Goal: Task Accomplishment & Management: Complete application form

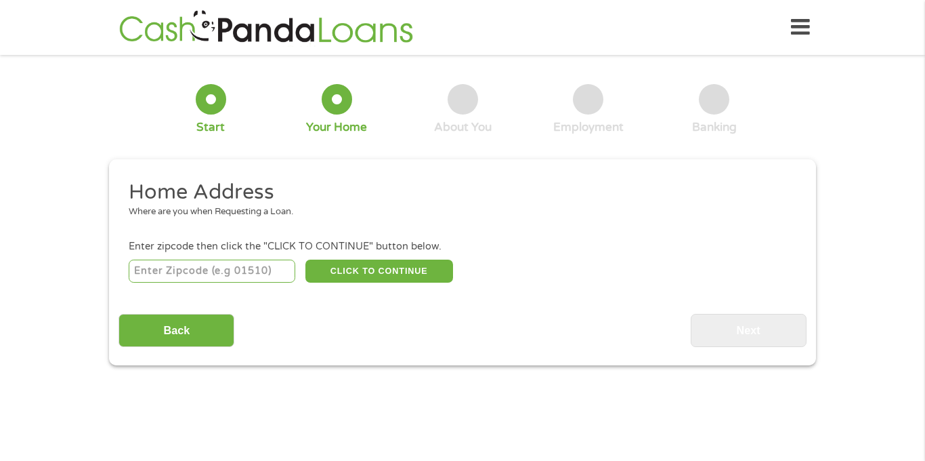
click at [217, 270] on input "number" at bounding box center [212, 270] width 167 height 23
type input "77071"
click at [379, 265] on button "CLICK TO CONTINUE" at bounding box center [379, 270] width 148 height 23
type input "77071"
type input "[GEOGRAPHIC_DATA]"
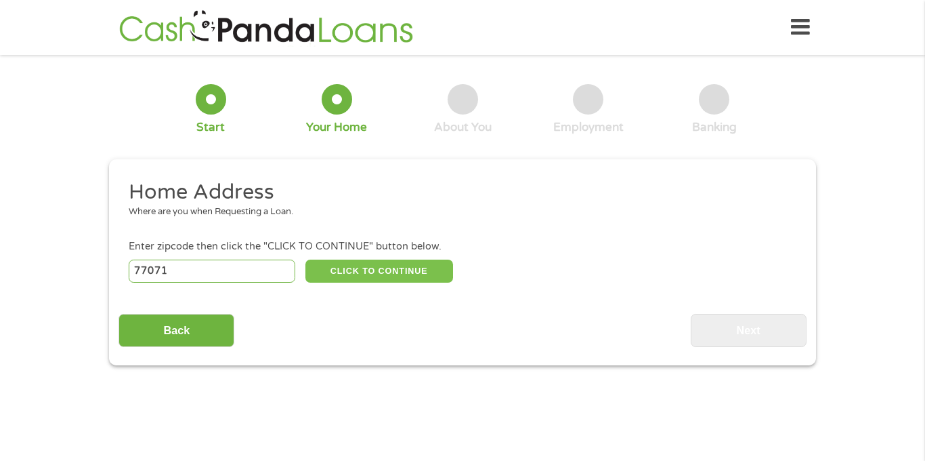
select select "[US_STATE]"
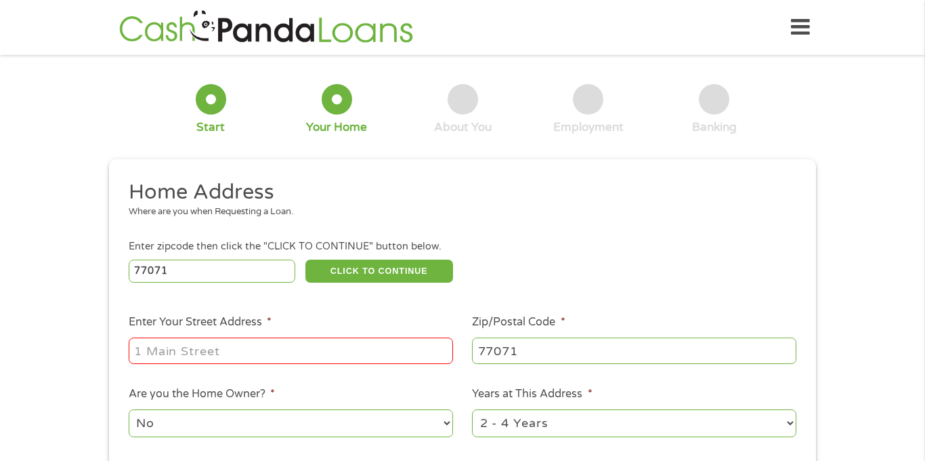
click at [300, 355] on input "Enter Your Street Address *" at bounding box center [291, 350] width 324 height 26
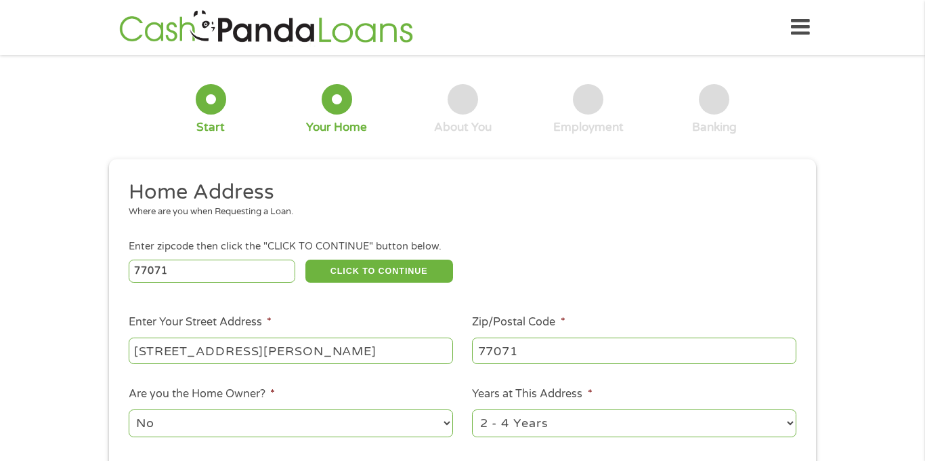
type input "[STREET_ADDRESS][PERSON_NAME]"
click at [555, 249] on div "Enter zipcode then click the "CLICK TO CONTINUE" button below." at bounding box center [463, 246] width 668 height 15
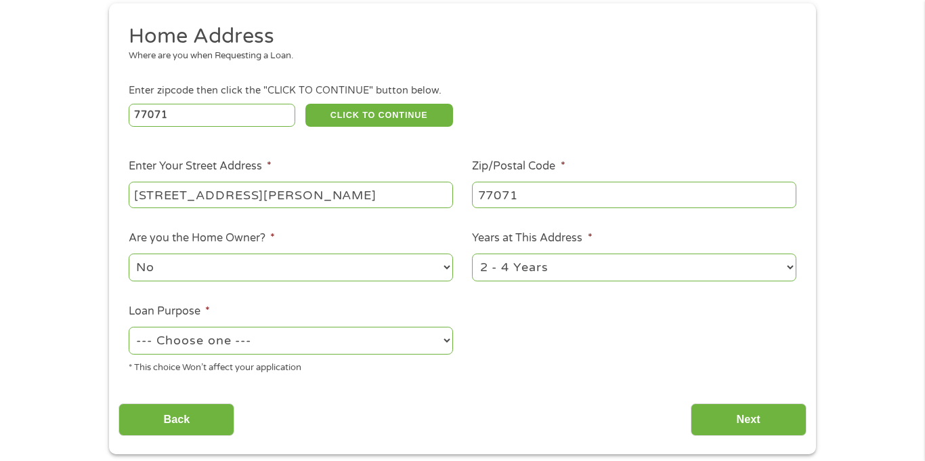
scroll to position [163, 0]
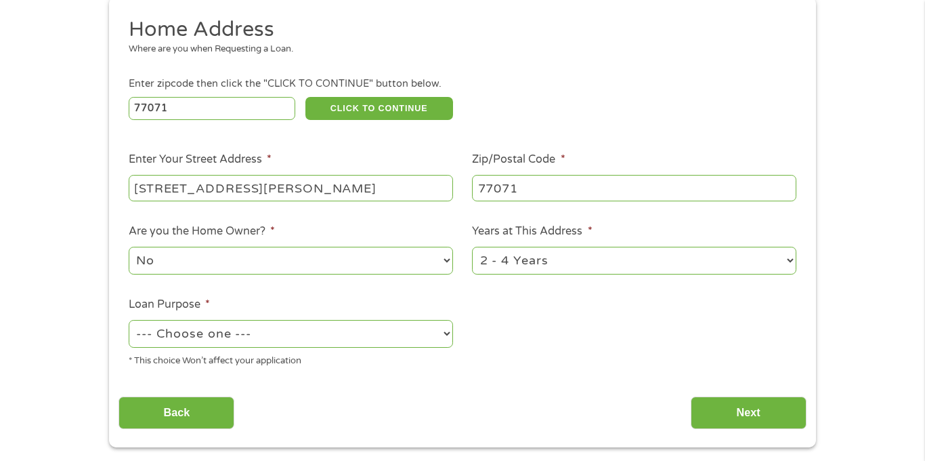
click at [222, 337] on select "--- Choose one --- Pay Bills Debt Consolidation Home Improvement Major Purchase…" at bounding box center [291, 334] width 324 height 28
select select "paybills"
click at [129, 320] on select "--- Choose one --- Pay Bills Debt Consolidation Home Improvement Major Purchase…" at bounding box center [291, 334] width 324 height 28
click at [561, 378] on div "Home Address Where are you when Requesting a Loan. Enter zipcode then click the…" at bounding box center [462, 222] width 687 height 413
click at [723, 418] on input "Next" at bounding box center [749, 412] width 116 height 33
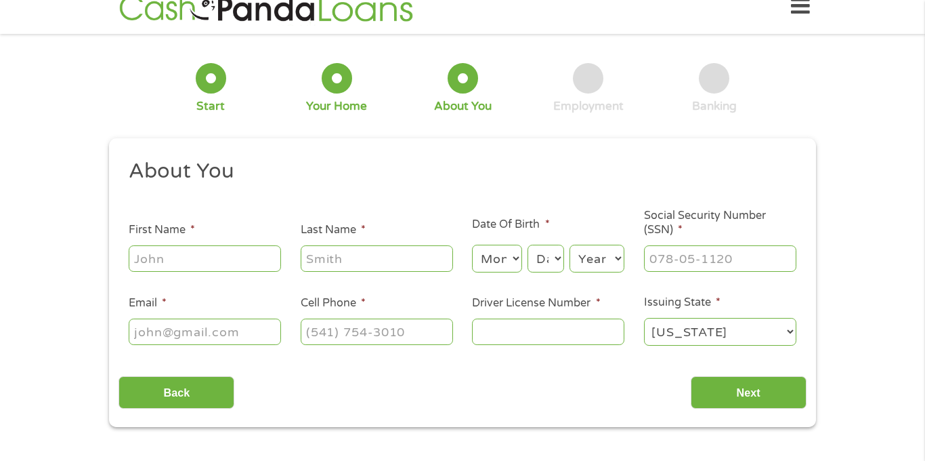
scroll to position [0, 0]
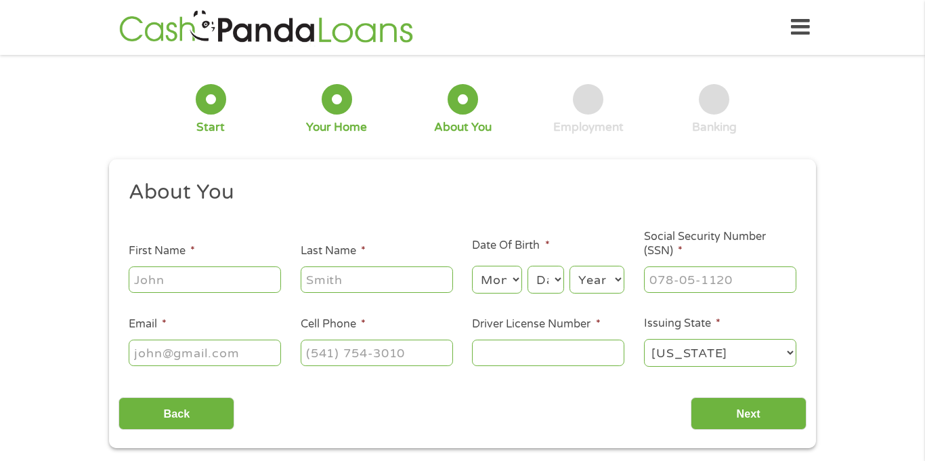
click at [162, 286] on input "First Name *" at bounding box center [205, 279] width 152 height 26
type input "[PERSON_NAME]"
click at [509, 284] on select "Month 1 2 3 4 5 6 7 8 9 10 11 12" at bounding box center [496, 279] width 49 height 28
select select "10"
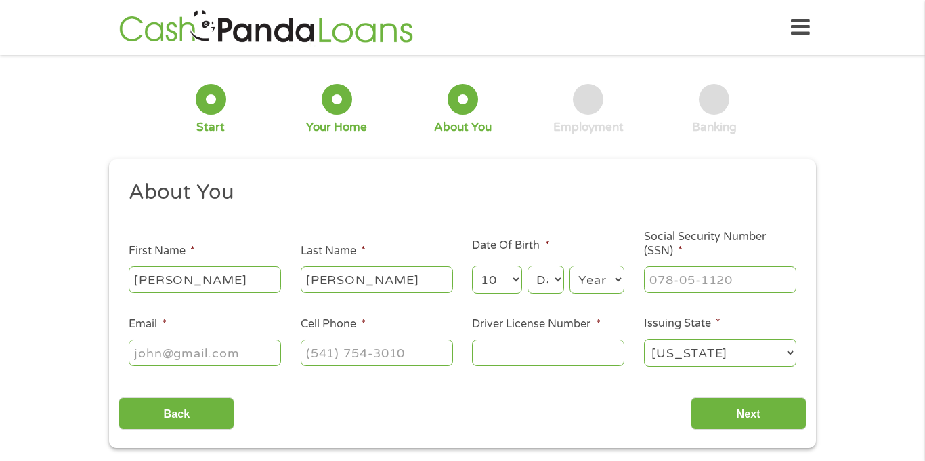
click at [472, 265] on select "Month 1 2 3 4 5 6 7 8 9 10 11 12" at bounding box center [496, 279] width 49 height 28
click at [546, 284] on select "Day 1 2 3 4 5 6 7 8 9 10 11 12 13 14 15 16 17 18 19 20 21 22 23 24 25 26 27 28 …" at bounding box center [546, 279] width 37 height 28
select select "6"
click at [528, 265] on select "Day 1 2 3 4 5 6 7 8 9 10 11 12 13 14 15 16 17 18 19 20 21 22 23 24 25 26 27 28 …" at bounding box center [546, 279] width 37 height 28
click at [595, 283] on select "Year [DATE] 2006 2005 2004 2003 2002 2001 2000 1999 1998 1997 1996 1995 1994 19…" at bounding box center [597, 279] width 55 height 28
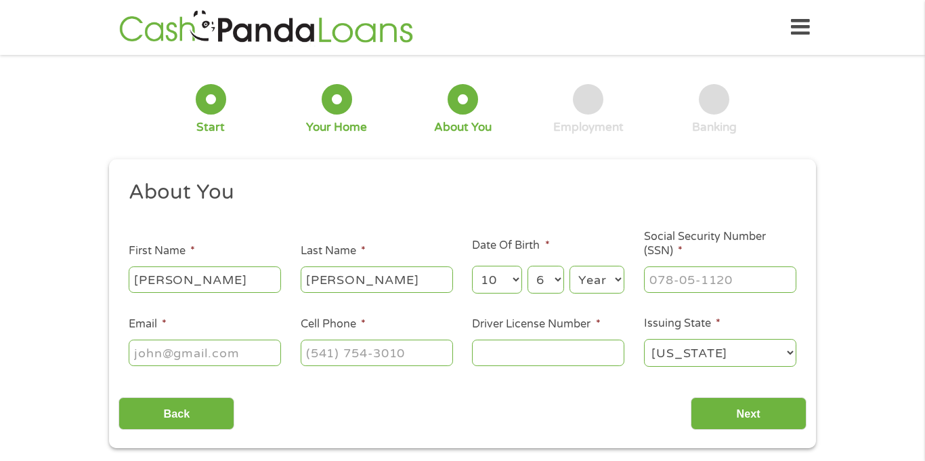
select select "1985"
click at [570, 265] on select "Year [DATE] 2006 2005 2004 2003 2002 2001 2000 1999 1998 1997 1996 1995 1994 19…" at bounding box center [597, 279] width 55 height 28
click at [684, 274] on input "___-__-____" at bounding box center [720, 279] width 152 height 26
type input "631-14-7006"
click at [226, 360] on input "Email *" at bounding box center [205, 352] width 152 height 26
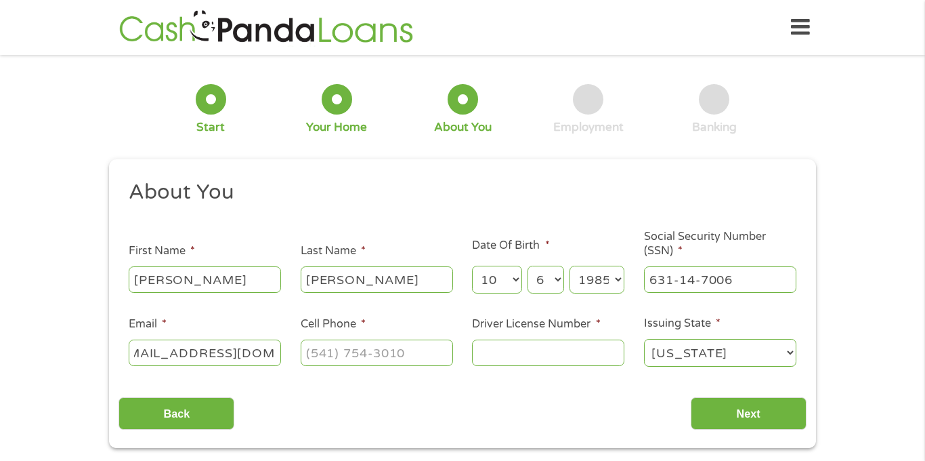
scroll to position [0, 35]
type input "[EMAIL_ADDRESS][DOMAIN_NAME]"
click at [326, 356] on input "(___) ___-____" at bounding box center [377, 352] width 152 height 26
type input "[PHONE_NUMBER]"
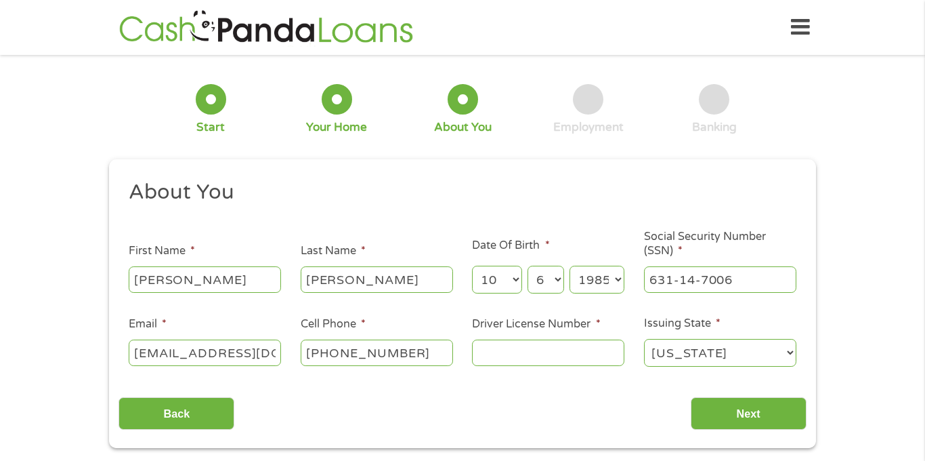
click at [526, 352] on input "Driver License Number *" at bounding box center [548, 352] width 152 height 26
type input "49541850"
click at [731, 410] on input "Next" at bounding box center [749, 413] width 116 height 33
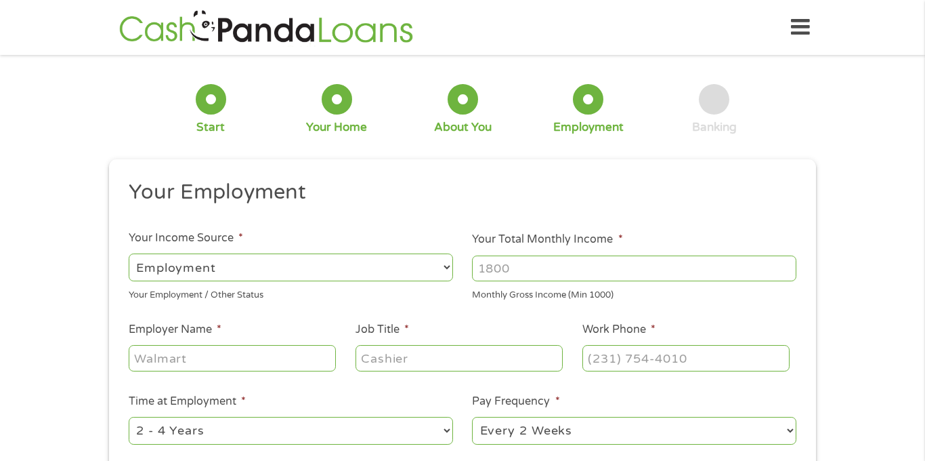
scroll to position [5, 5]
click at [253, 269] on select "--- Choose one --- Employment [DEMOGRAPHIC_DATA] Benefits" at bounding box center [291, 267] width 324 height 28
select select "benefits"
click at [129, 253] on select "--- Choose one --- Employment [DEMOGRAPHIC_DATA] Benefits" at bounding box center [291, 267] width 324 height 28
type input "Other"
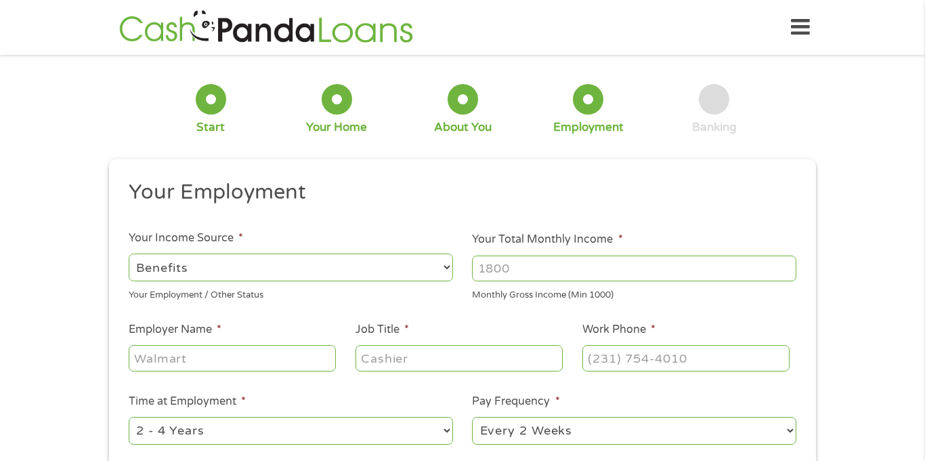
type input "[PHONE_NUMBER]"
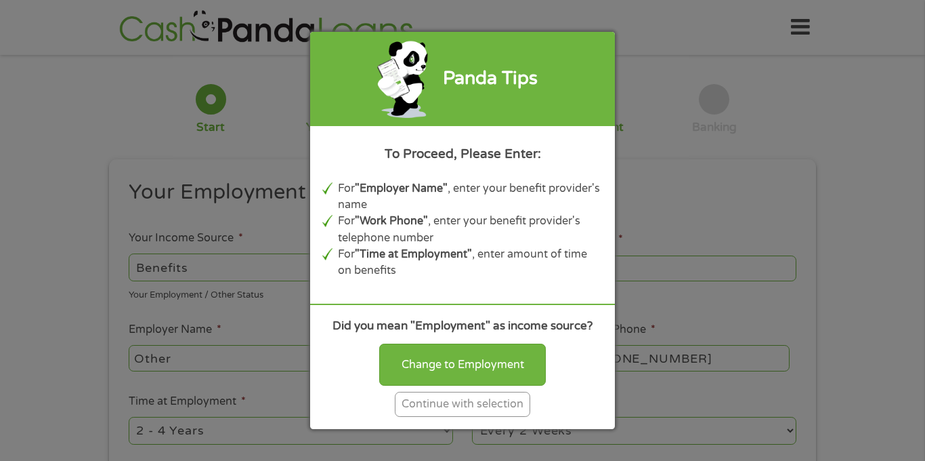
click at [468, 404] on div "Continue with selection" at bounding box center [462, 403] width 135 height 25
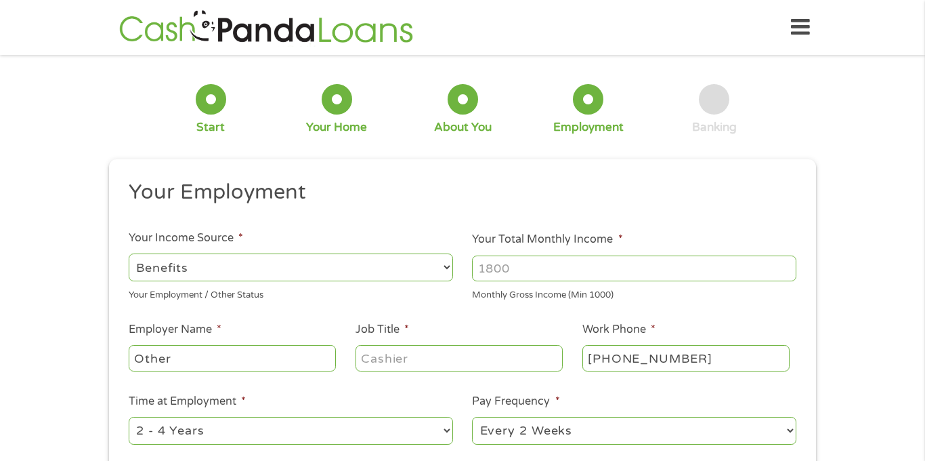
click at [522, 276] on input "Your Total Monthly Income *" at bounding box center [634, 268] width 324 height 26
type input "3746"
click at [220, 362] on input "Other" at bounding box center [232, 358] width 207 height 26
type input "O"
type input "Social security"
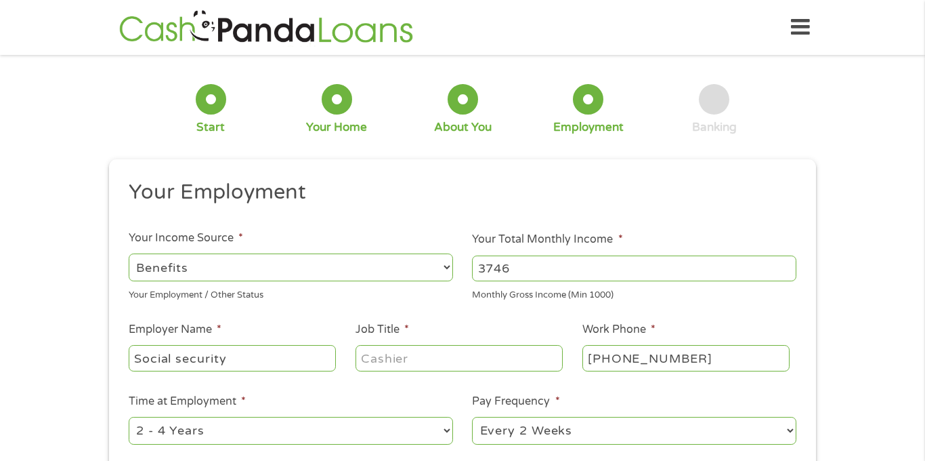
click at [383, 358] on input "Job Title *" at bounding box center [459, 358] width 207 height 26
click at [439, 364] on input "benefit receiever" at bounding box center [459, 358] width 207 height 26
type input "benefit reciever"
click at [479, 323] on li "Job Title * benefit reciever" at bounding box center [458, 347] width 227 height 52
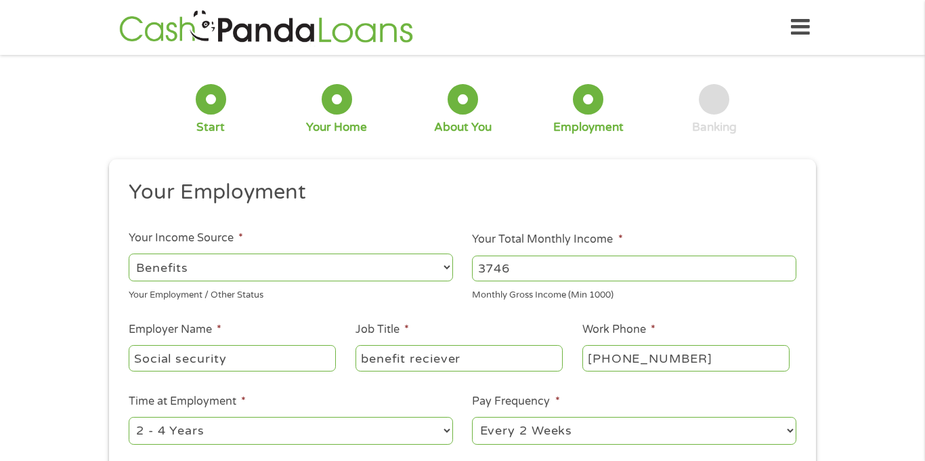
click at [707, 353] on input "[PHONE_NUMBER]" at bounding box center [685, 358] width 207 height 26
type input "[PHONE_NUMBER]"
click at [828, 377] on div "1 Start 2 Your Home 3 About You 4 Employment 5 Banking 6 This field is hidden w…" at bounding box center [462, 331] width 925 height 534
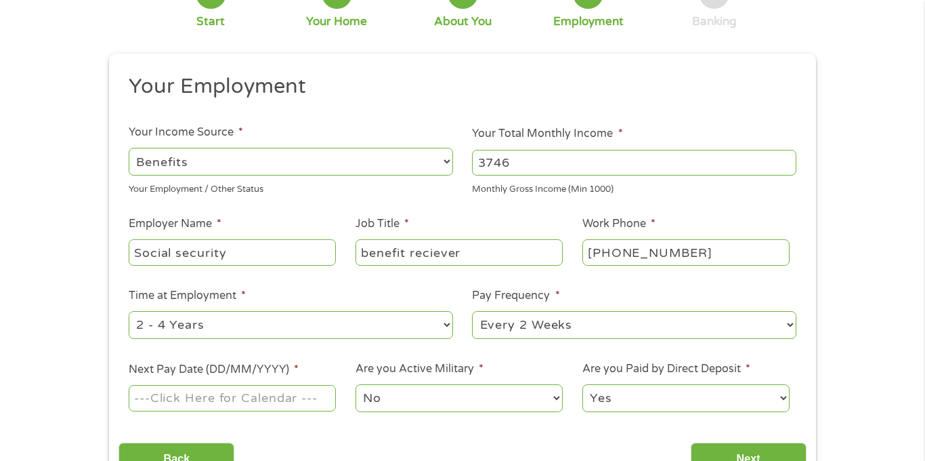
scroll to position [108, 0]
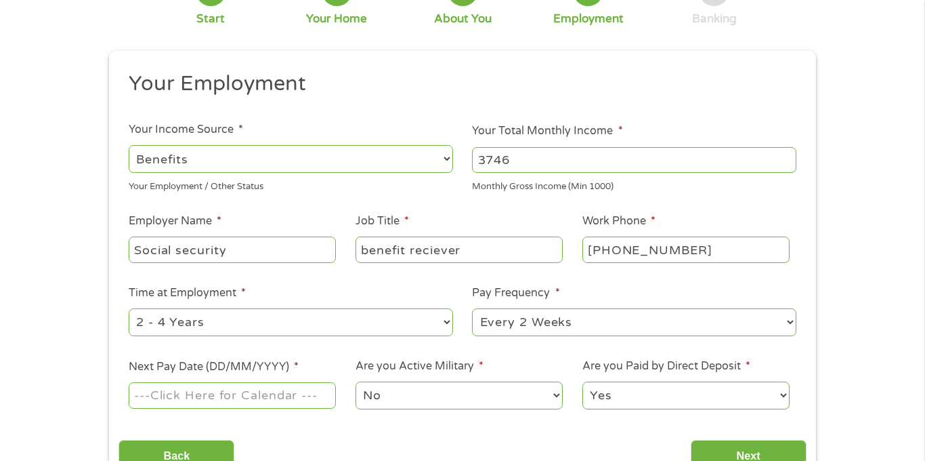
click at [362, 318] on select "--- Choose one --- 1 Year or less 1 - 2 Years 2 - 4 Years Over 4 Years" at bounding box center [291, 322] width 324 height 28
click at [129, 308] on select "--- Choose one --- 1 Year or less 1 - 2 Years 2 - 4 Years Over 4 Years" at bounding box center [291, 322] width 324 height 28
click at [515, 322] on select "--- Choose one --- Every 2 Weeks Every Week Monthly Semi-Monthly" at bounding box center [634, 322] width 324 height 28
select select "monthly"
click at [472, 308] on select "--- Choose one --- Every 2 Weeks Every Week Monthly Semi-Monthly" at bounding box center [634, 322] width 324 height 28
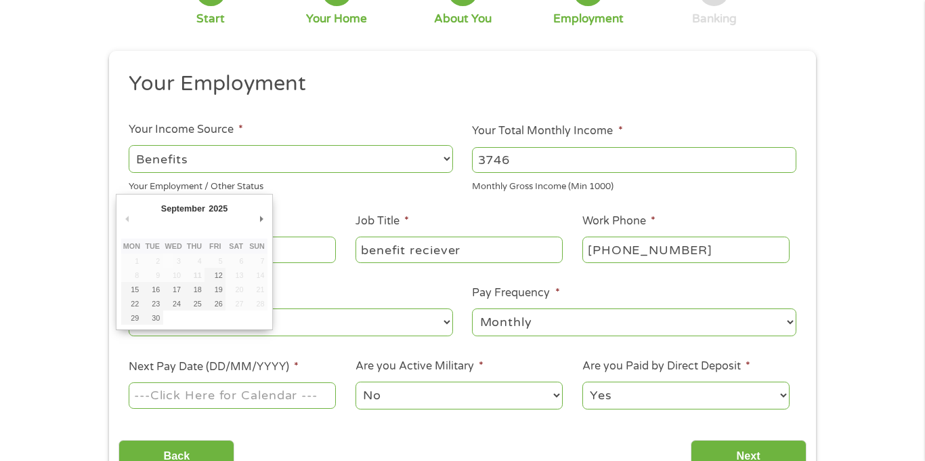
click at [243, 396] on input "Next Pay Date (DD/MM/YYYY) *" at bounding box center [232, 395] width 207 height 26
type input "[DATE]"
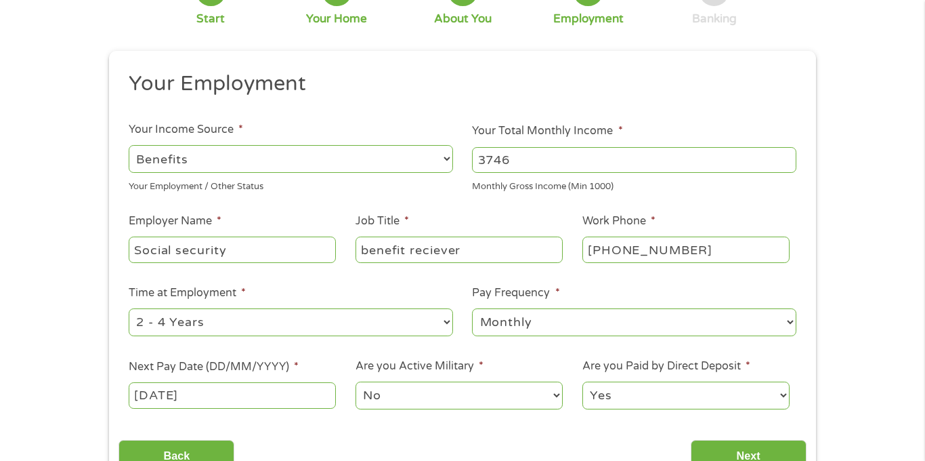
click at [593, 438] on div "Back Next" at bounding box center [462, 450] width 687 height 43
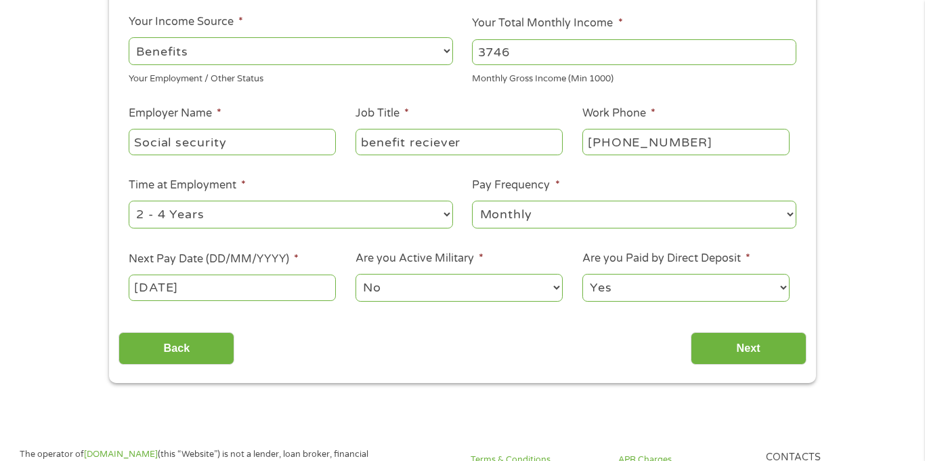
scroll to position [217, 0]
click at [742, 343] on input "Next" at bounding box center [749, 347] width 116 height 33
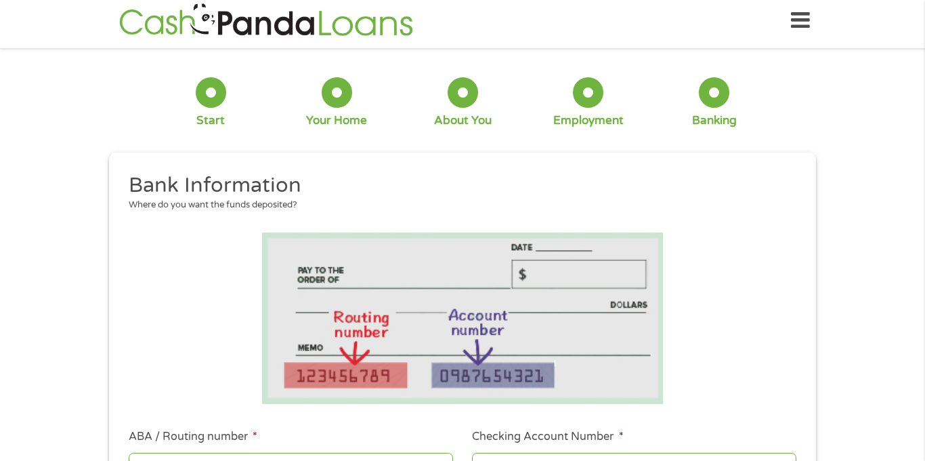
scroll to position [0, 0]
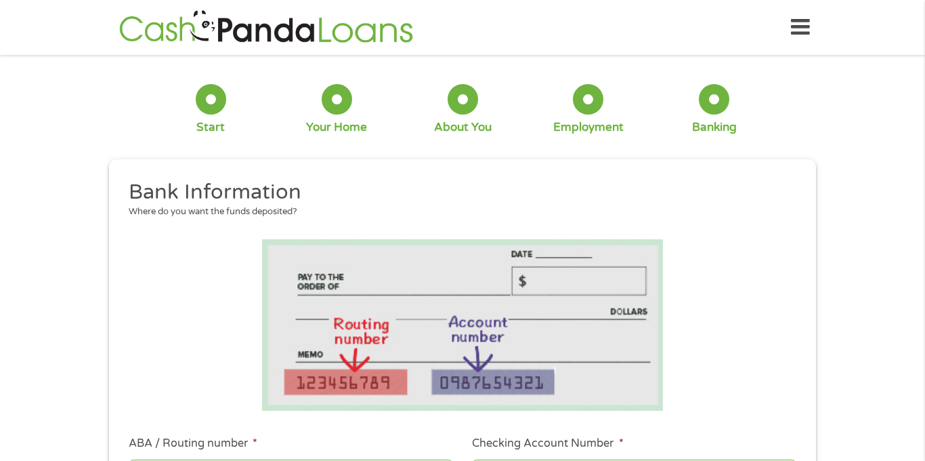
click at [800, 292] on li at bounding box center [462, 324] width 687 height 171
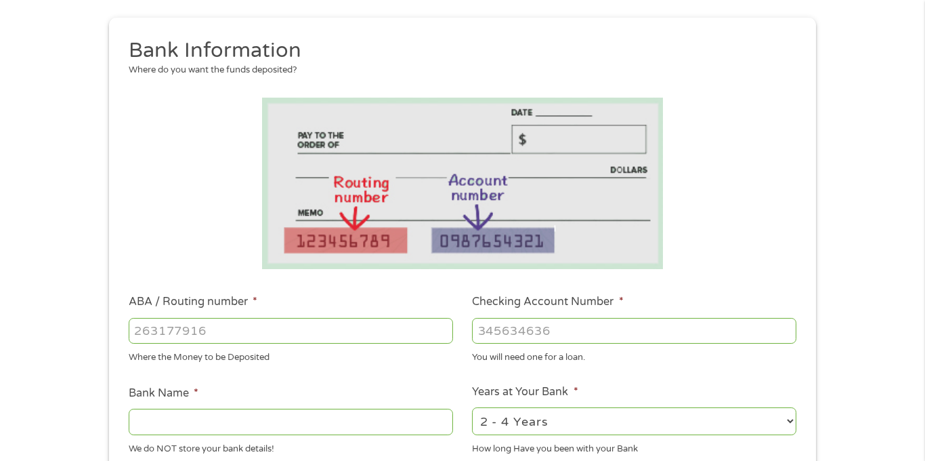
scroll to position [163, 0]
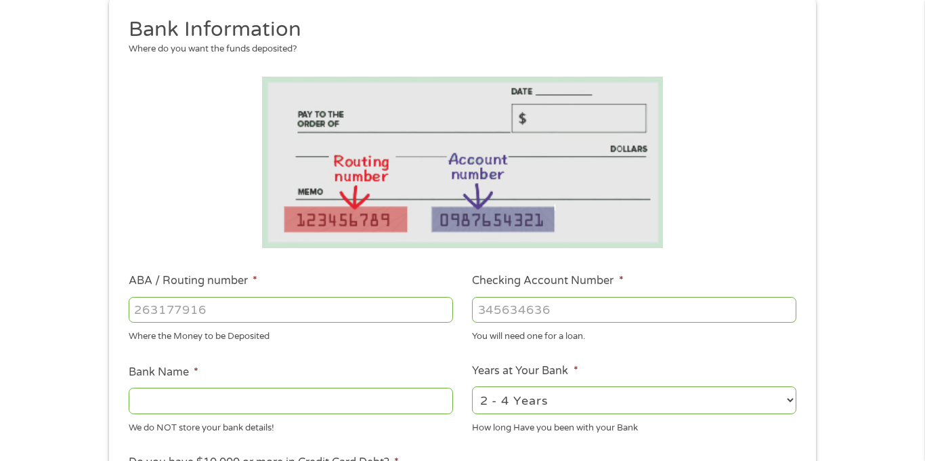
click at [312, 320] on input "ABA / Routing number *" at bounding box center [291, 310] width 324 height 26
click at [375, 308] on input "ABA / Routing number *" at bounding box center [291, 310] width 324 height 26
type input "256074974"
type input "NAVY FEDERAL CREDIT UNION"
type input "256074974"
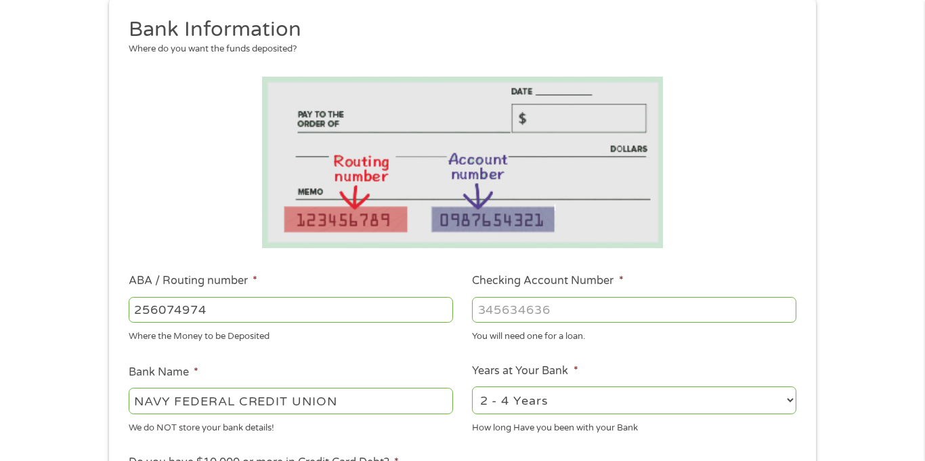
click at [542, 312] on input "Checking Account Number *" at bounding box center [634, 310] width 324 height 26
type input "7190876537"
click at [372, 337] on div "Where the Money to be Deposited" at bounding box center [291, 334] width 324 height 18
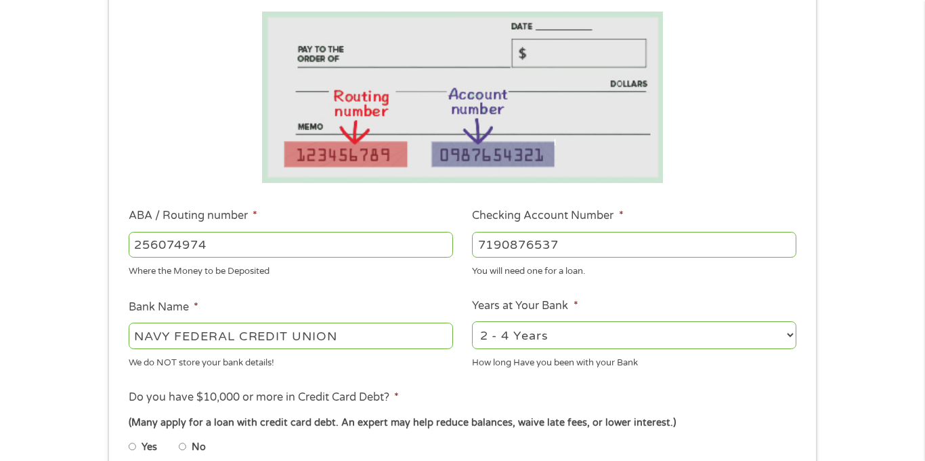
scroll to position [244, 0]
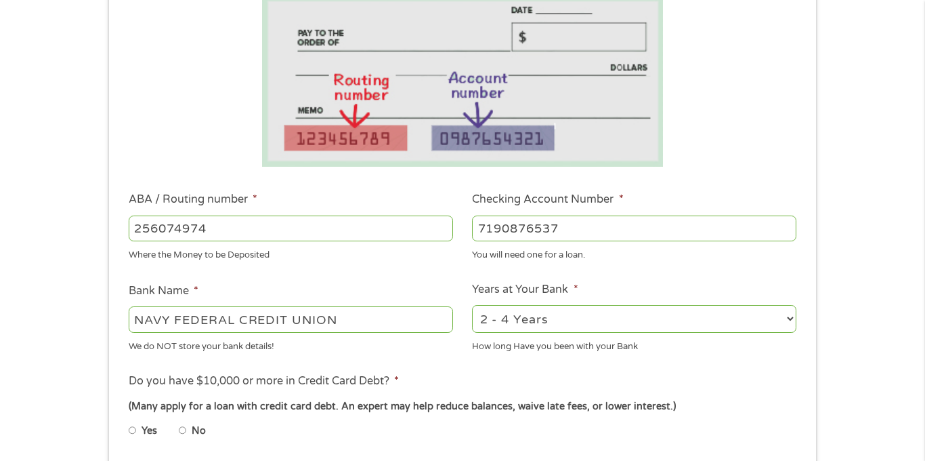
click at [800, 170] on ul "Bank Information Where do you want the funds deposited? ABA / Routing number * …" at bounding box center [462, 272] width 687 height 675
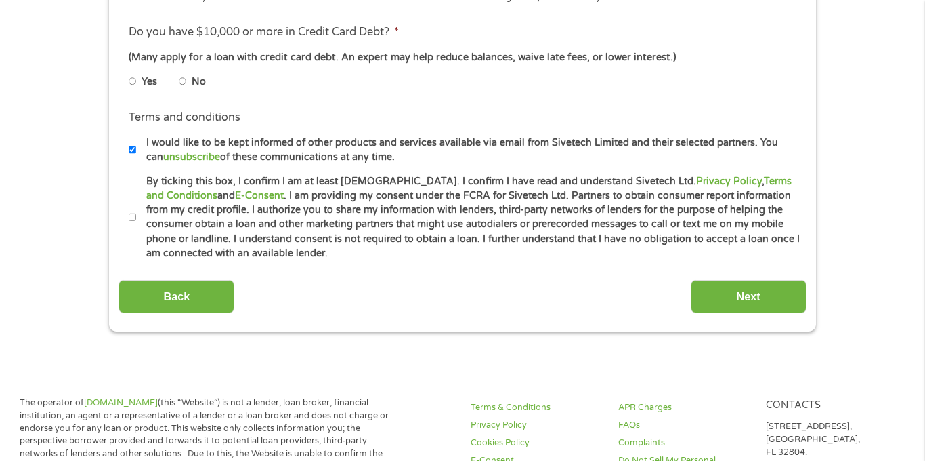
scroll to position [596, 0]
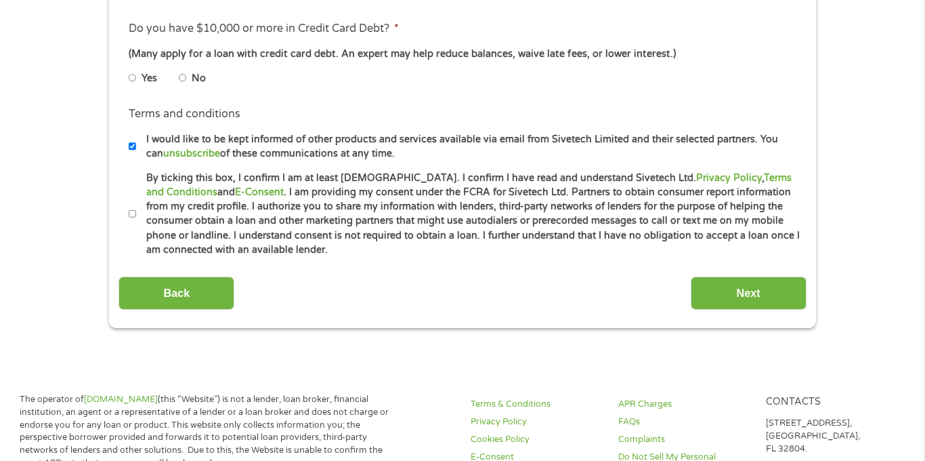
click at [186, 78] on input "No" at bounding box center [183, 78] width 8 height 22
radio input "true"
click at [134, 214] on input "By ticking this box, I confirm I am at least [DEMOGRAPHIC_DATA]. I confirm I ha…" at bounding box center [133, 214] width 8 height 22
checkbox input "true"
click at [718, 297] on input "Next" at bounding box center [749, 292] width 116 height 33
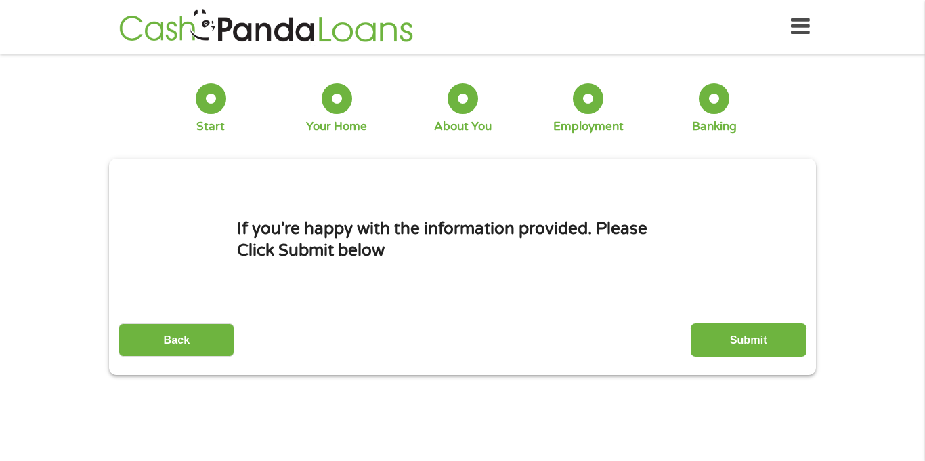
scroll to position [0, 0]
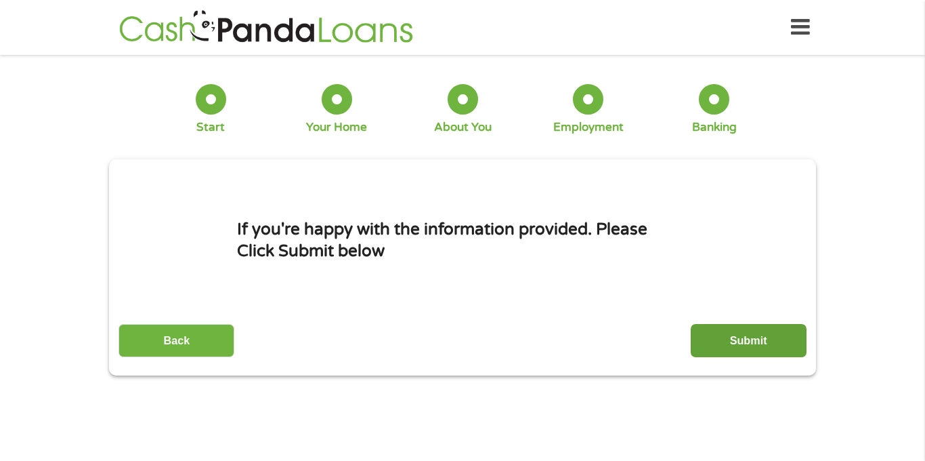
click at [764, 330] on input "Submit" at bounding box center [749, 340] width 116 height 33
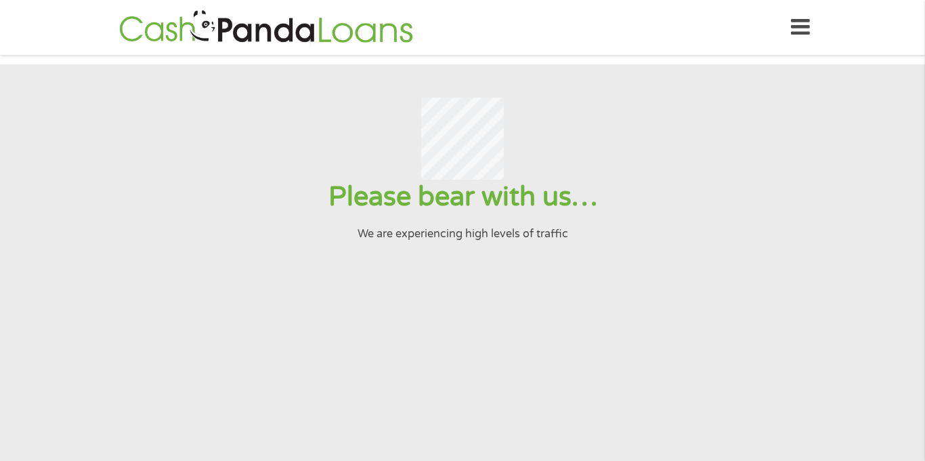
click at [622, 137] on div at bounding box center [462, 139] width 892 height 83
